Goal: Transaction & Acquisition: Purchase product/service

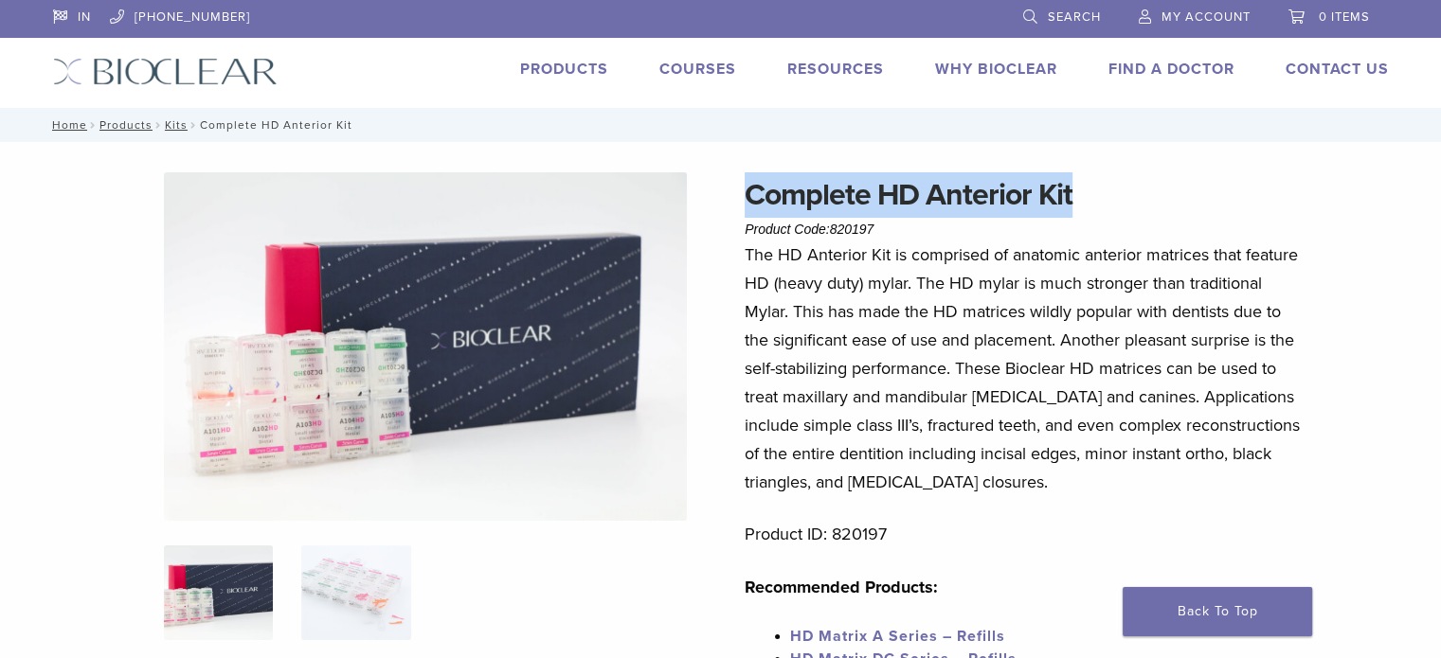
click at [995, 197] on h1 "Complete HD Anterior Kit" at bounding box center [1022, 194] width 557 height 45
drag, startPoint x: 1034, startPoint y: 204, endPoint x: 1068, endPoint y: 204, distance: 34.1
click at [1035, 204] on h1 "Complete HD Anterior Kit" at bounding box center [1022, 194] width 557 height 45
click at [1141, 206] on h1 "Complete HD Anterior Kit" at bounding box center [1022, 194] width 557 height 45
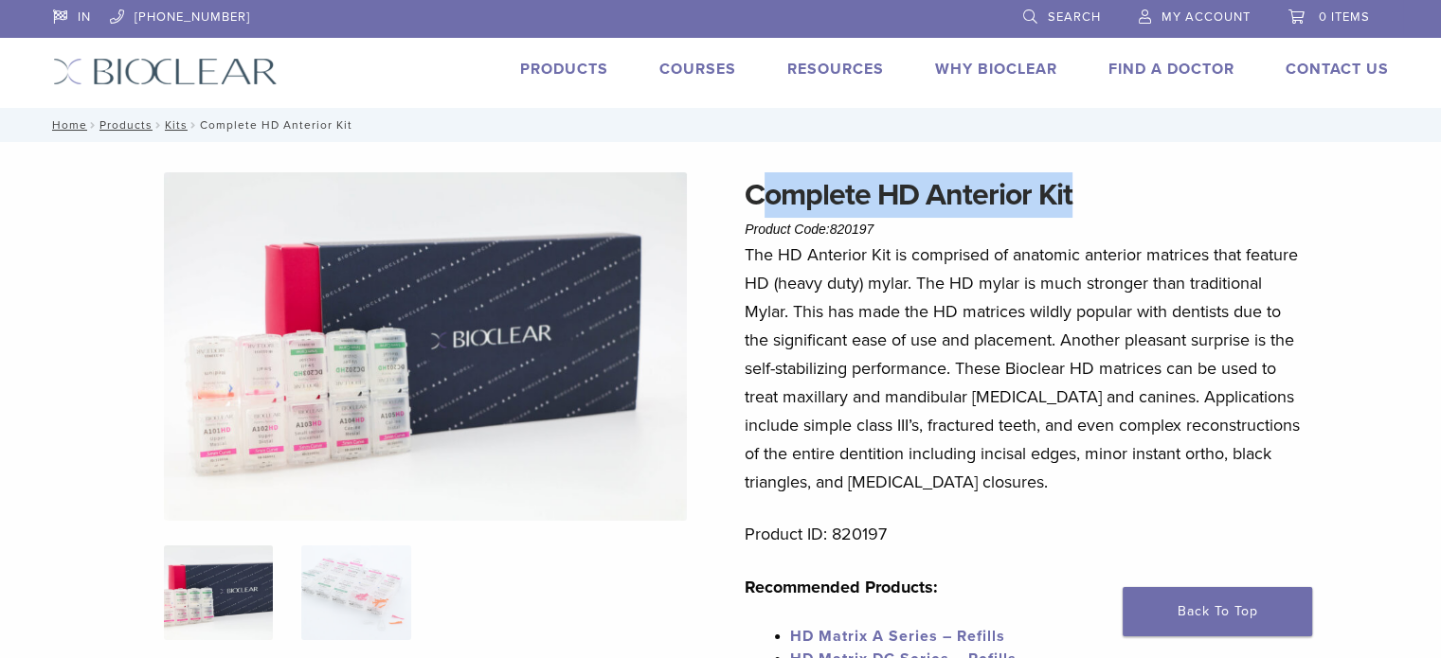
drag, startPoint x: 1125, startPoint y: 202, endPoint x: 754, endPoint y: 185, distance: 371.7
click at [754, 185] on h1 "Complete HD Anterior Kit" at bounding box center [1022, 194] width 557 height 45
drag, startPoint x: 737, startPoint y: 188, endPoint x: 1129, endPoint y: 188, distance: 392.1
